Goal: Check status

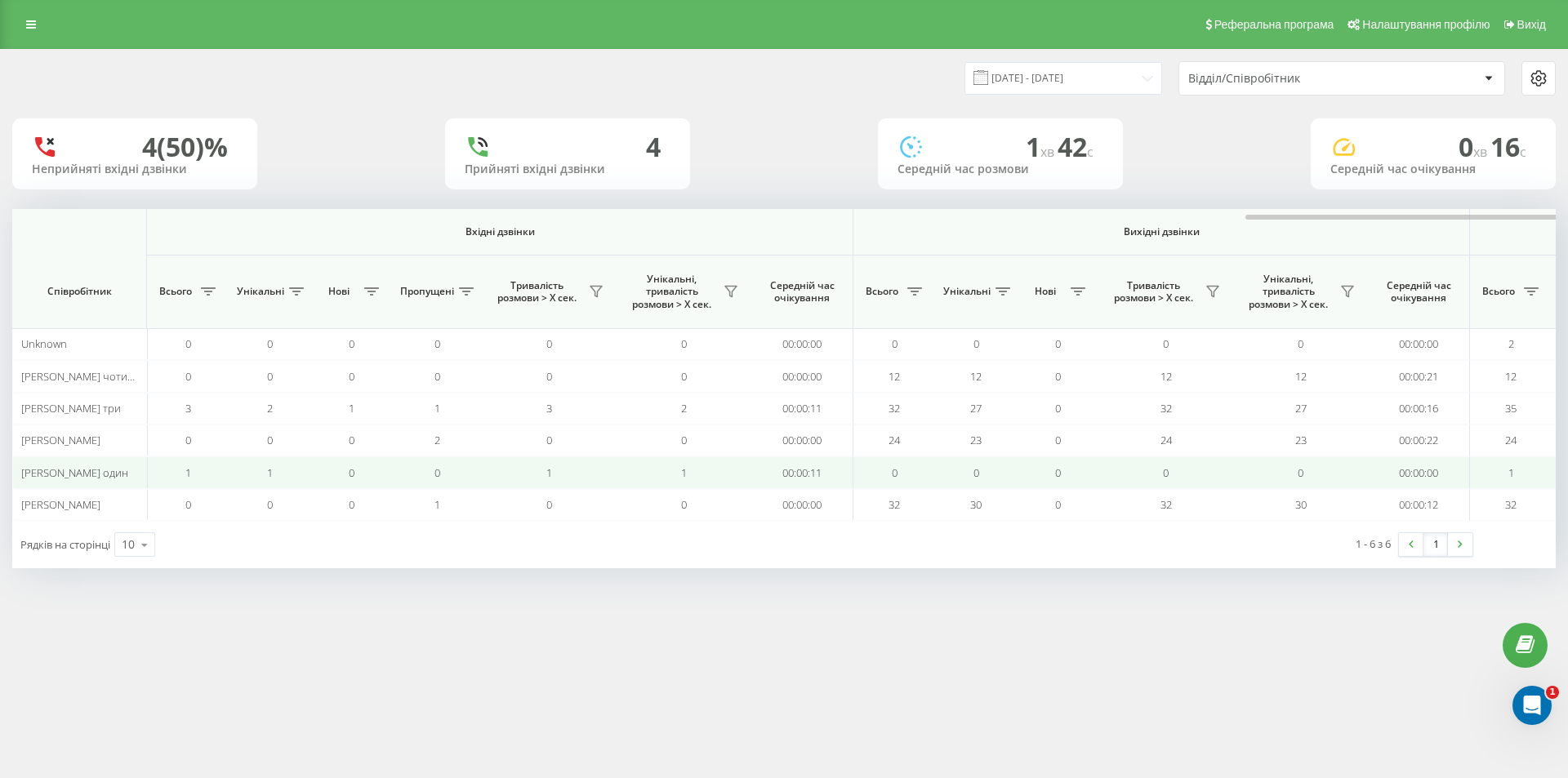
scroll to position [0, 735]
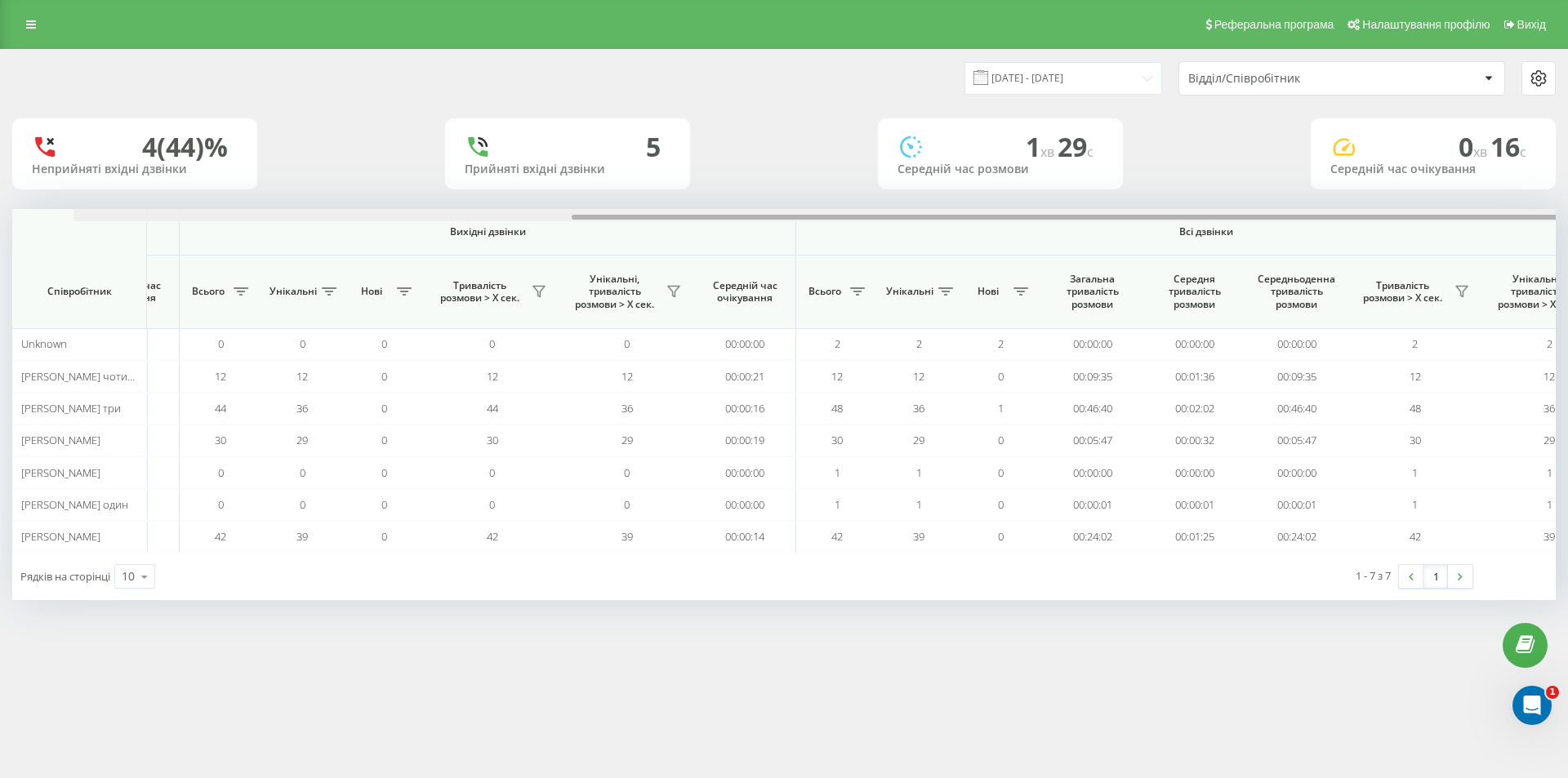
scroll to position [0, 735]
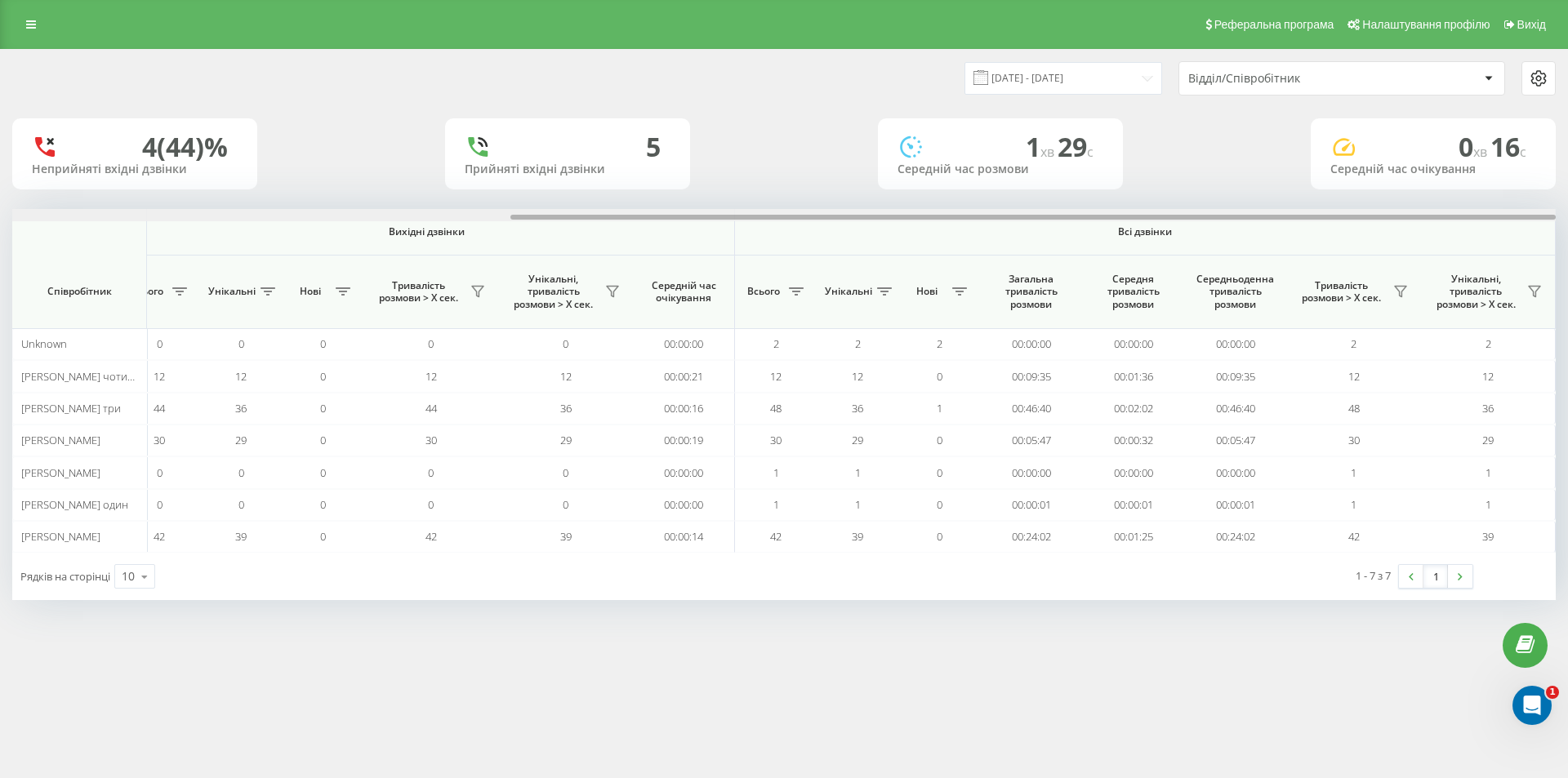
drag, startPoint x: 1011, startPoint y: 215, endPoint x: 1521, endPoint y: 240, distance: 510.6
click at [1567, 226] on div "20.08.2025 - 20.08.2025 Відділ/Співробітник 4 (44)% Неприйняті вхідні дзвінки 5…" at bounding box center [784, 340] width 1568 height 584
click at [1399, 289] on icon at bounding box center [1401, 292] width 13 height 13
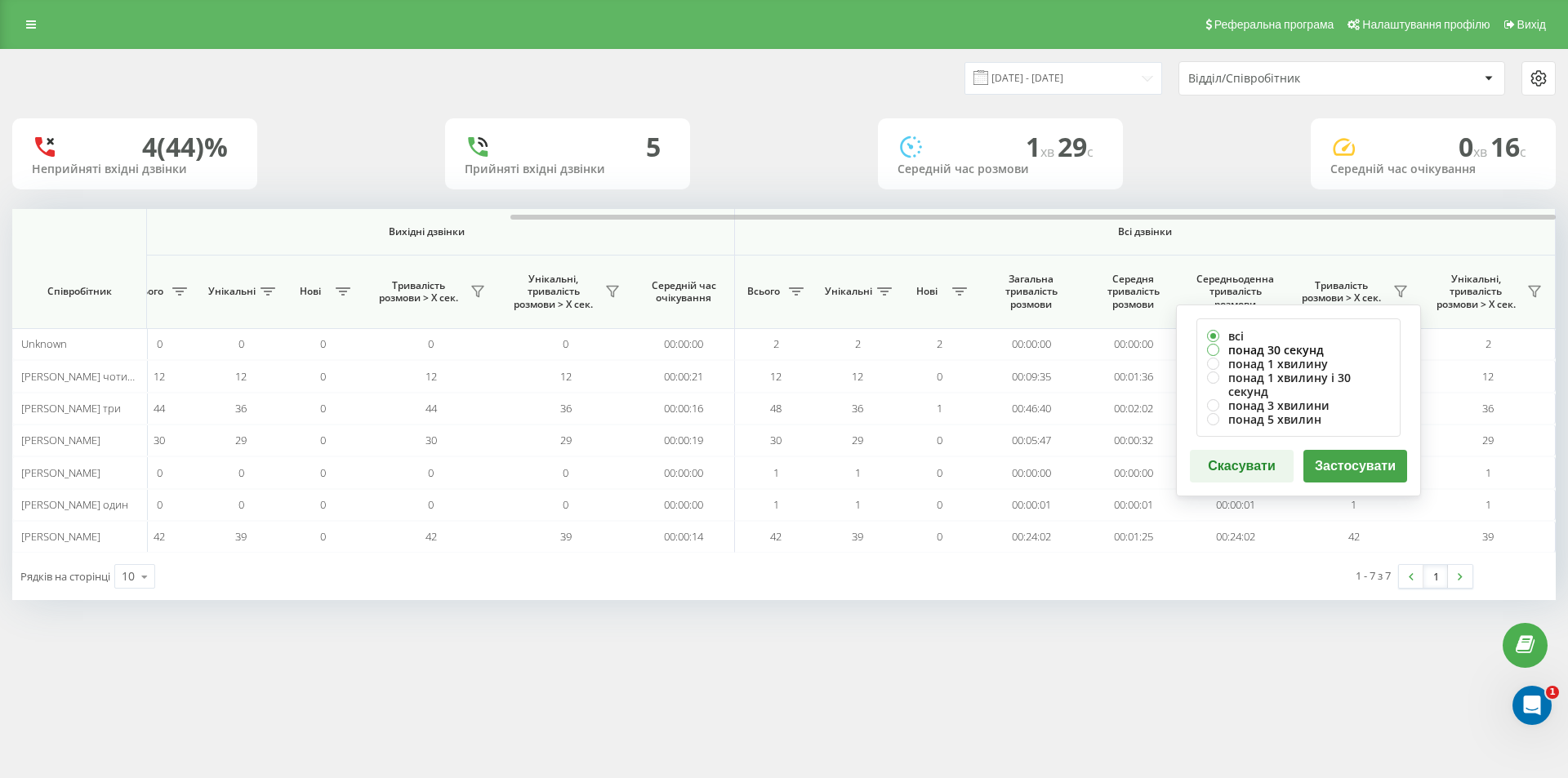
click at [1301, 353] on label "понад 30 секунд" at bounding box center [1298, 350] width 183 height 14
radio input "true"
drag, startPoint x: 1348, startPoint y: 443, endPoint x: 1342, endPoint y: 466, distance: 23.8
click at [1350, 450] on button "Застосувати" at bounding box center [1355, 466] width 103 height 32
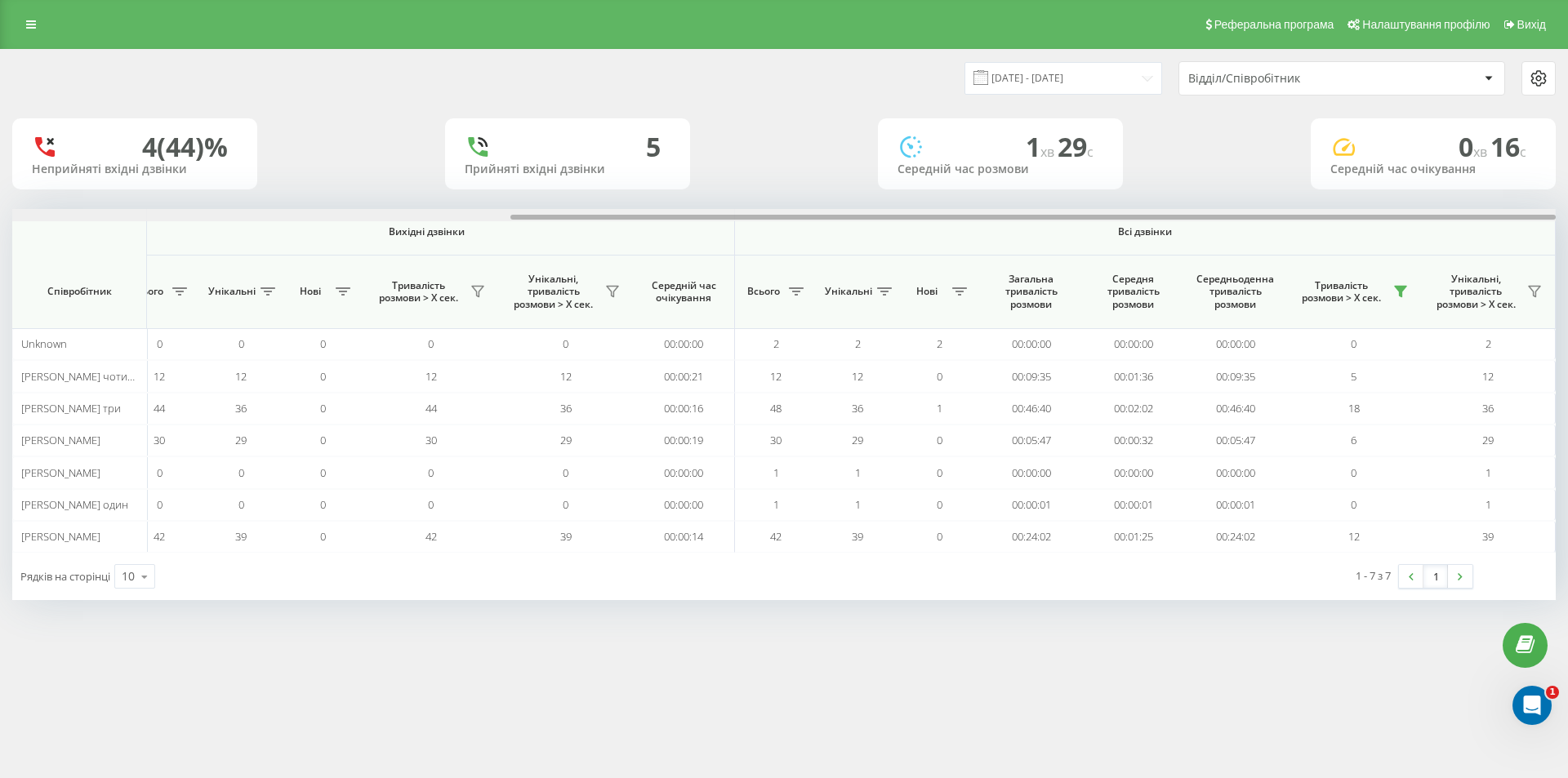
drag, startPoint x: 1035, startPoint y: 220, endPoint x: 1567, endPoint y: 240, distance: 532.4
click at [1567, 239] on div "20.08.2025 - 20.08.2025 Відділ/Співробітник 4 (44)% Неприйняті вхідні дзвінки 5…" at bounding box center [784, 340] width 1568 height 584
